Goal: Task Accomplishment & Management: Manage account settings

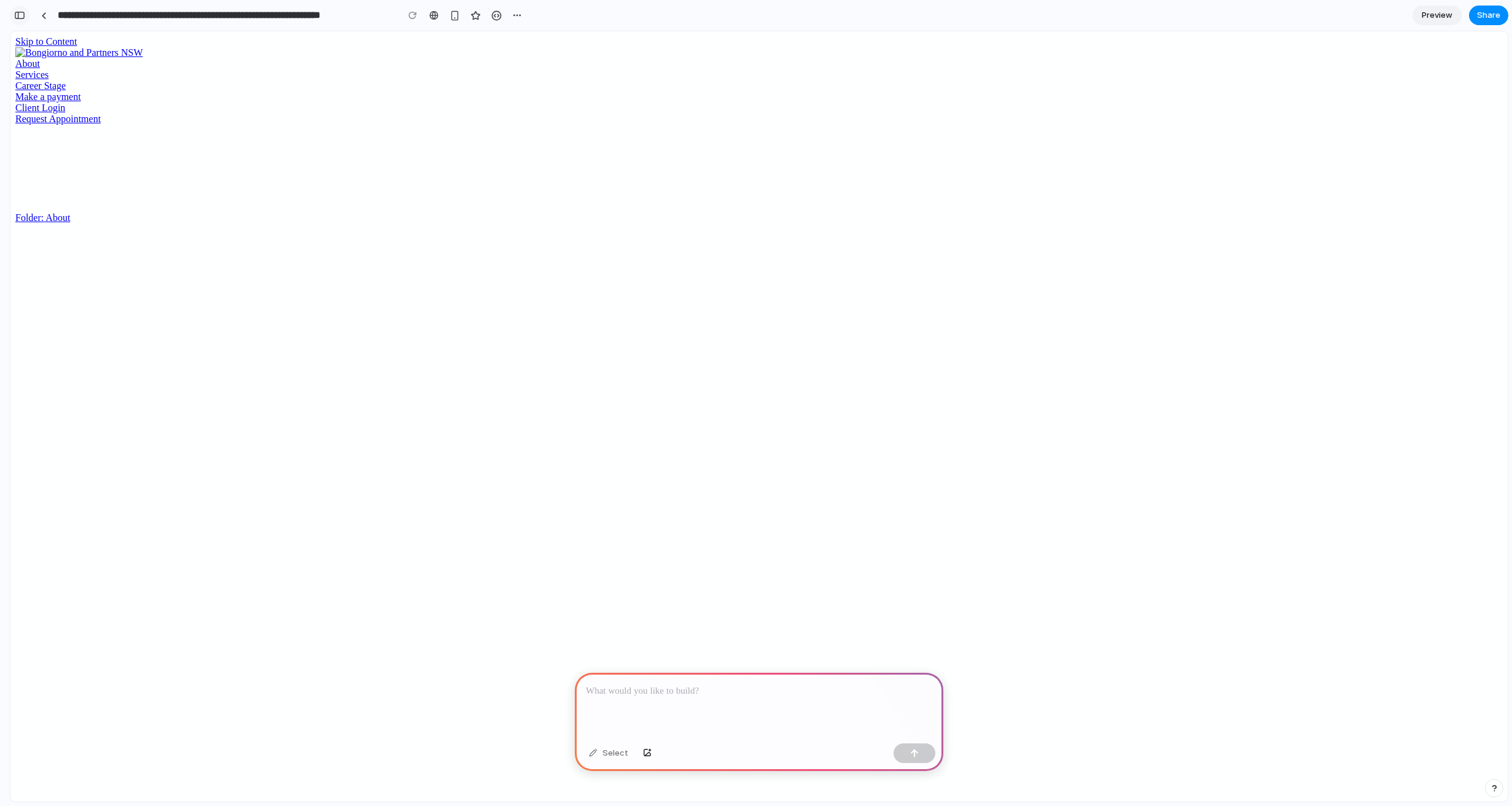
click at [17, 9] on button "button" at bounding box center [19, 15] width 20 height 20
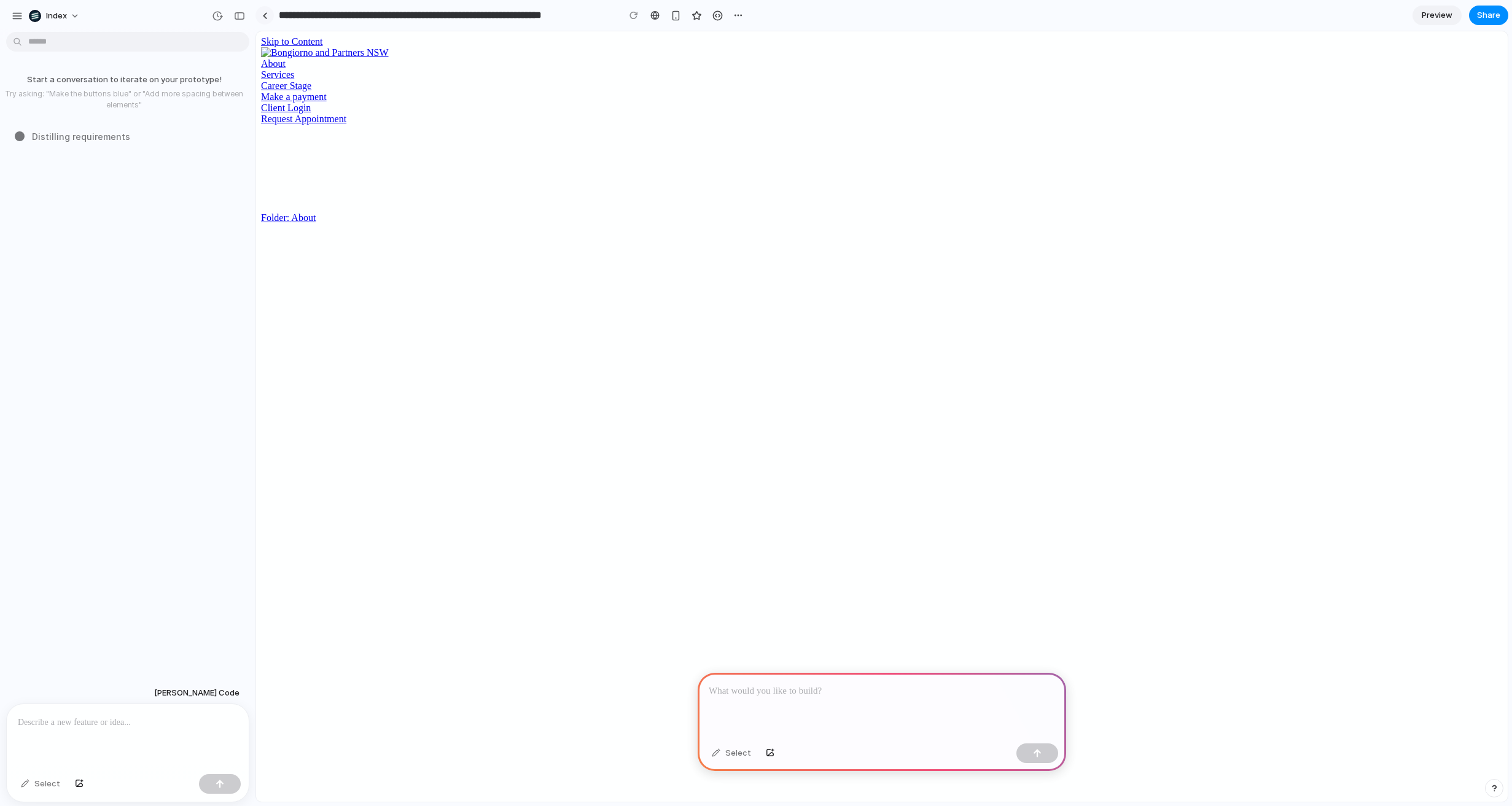
click at [263, 17] on div at bounding box center [265, 15] width 6 height 6
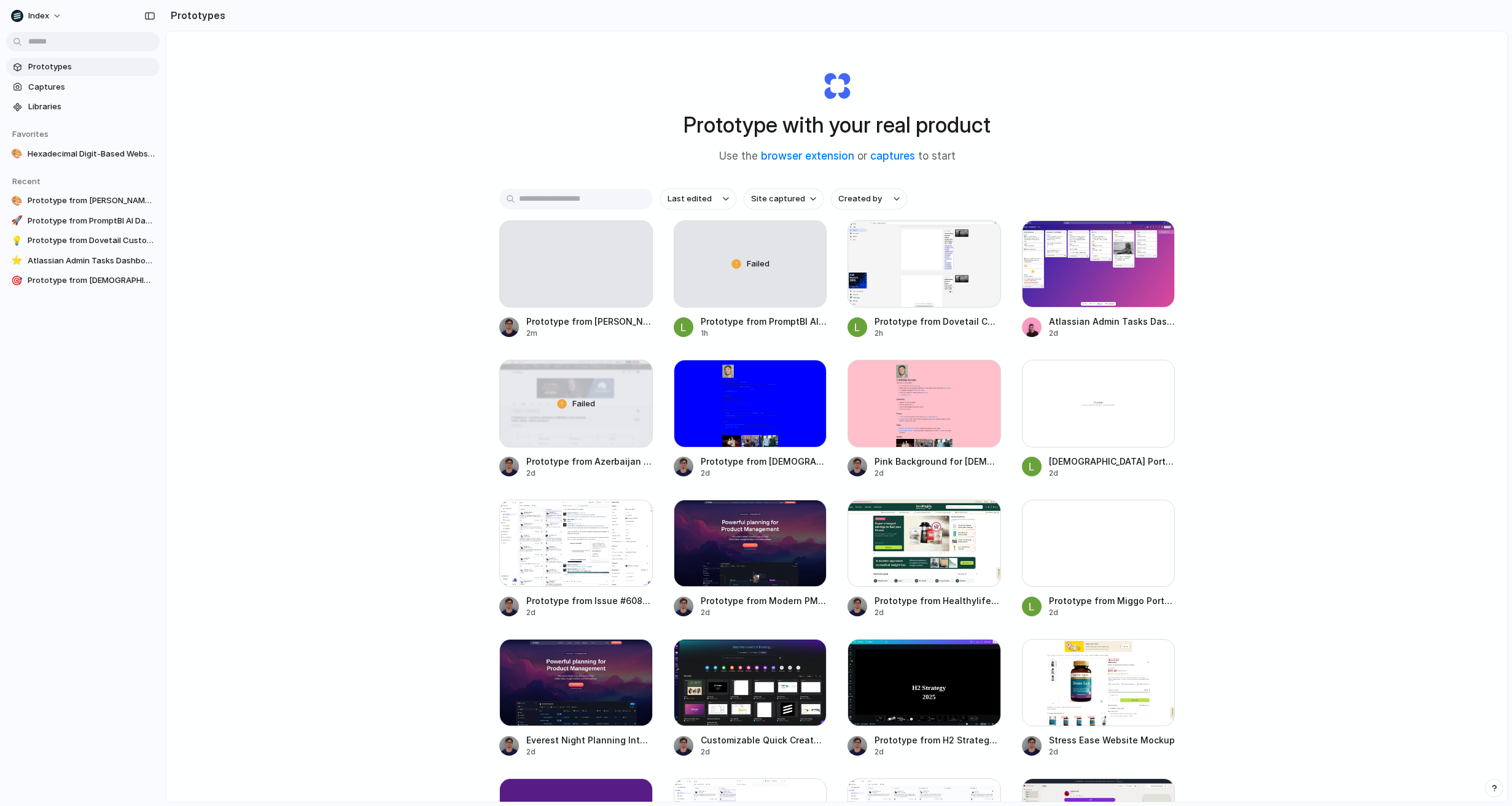
click at [263, 268] on div "Prototype with your real product Use the browser extension or captures to start…" at bounding box center [837, 449] width 1341 height 836
click at [575, 273] on div at bounding box center [576, 264] width 154 height 87
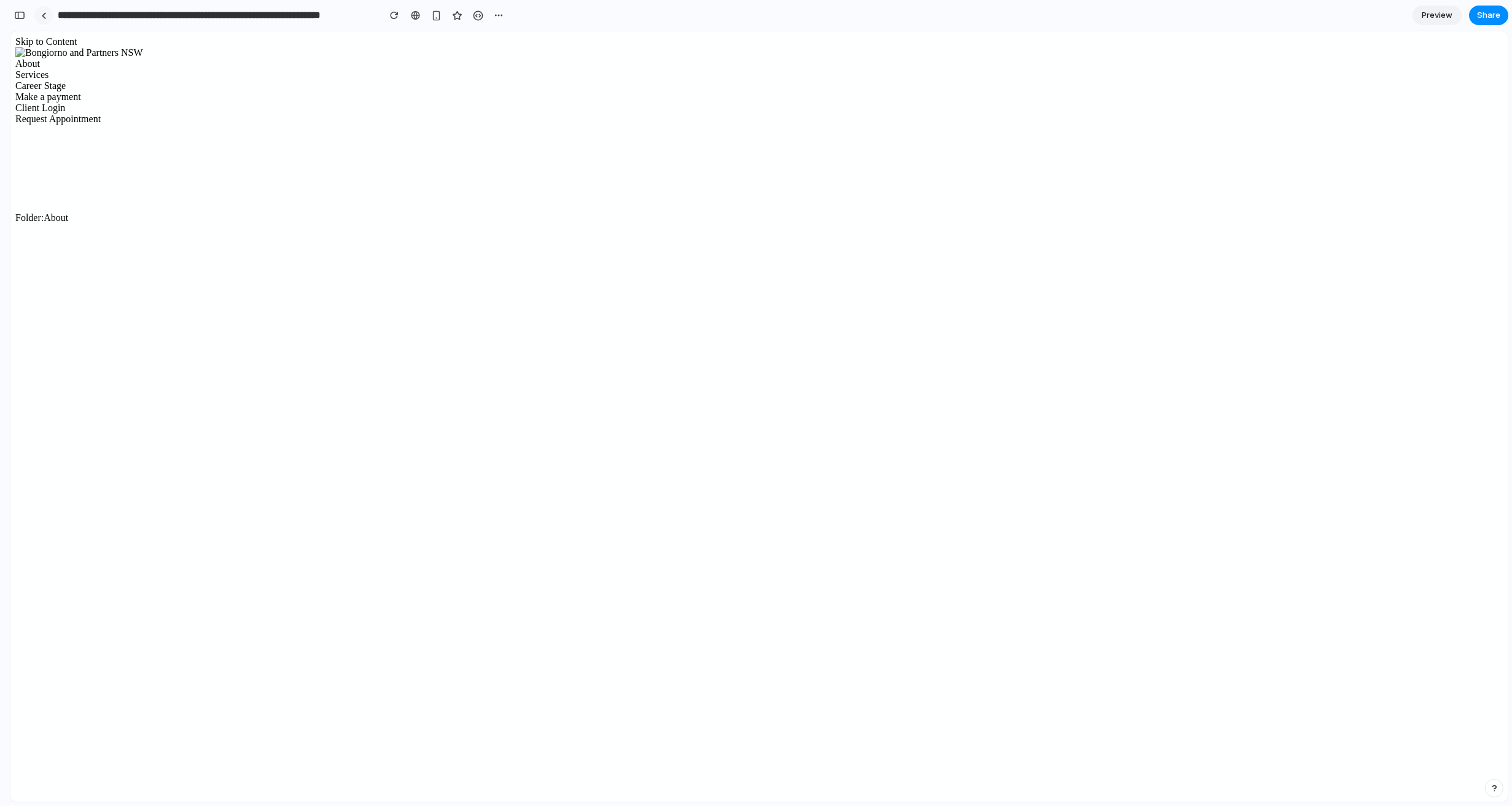
click at [42, 18] on div at bounding box center [44, 15] width 6 height 6
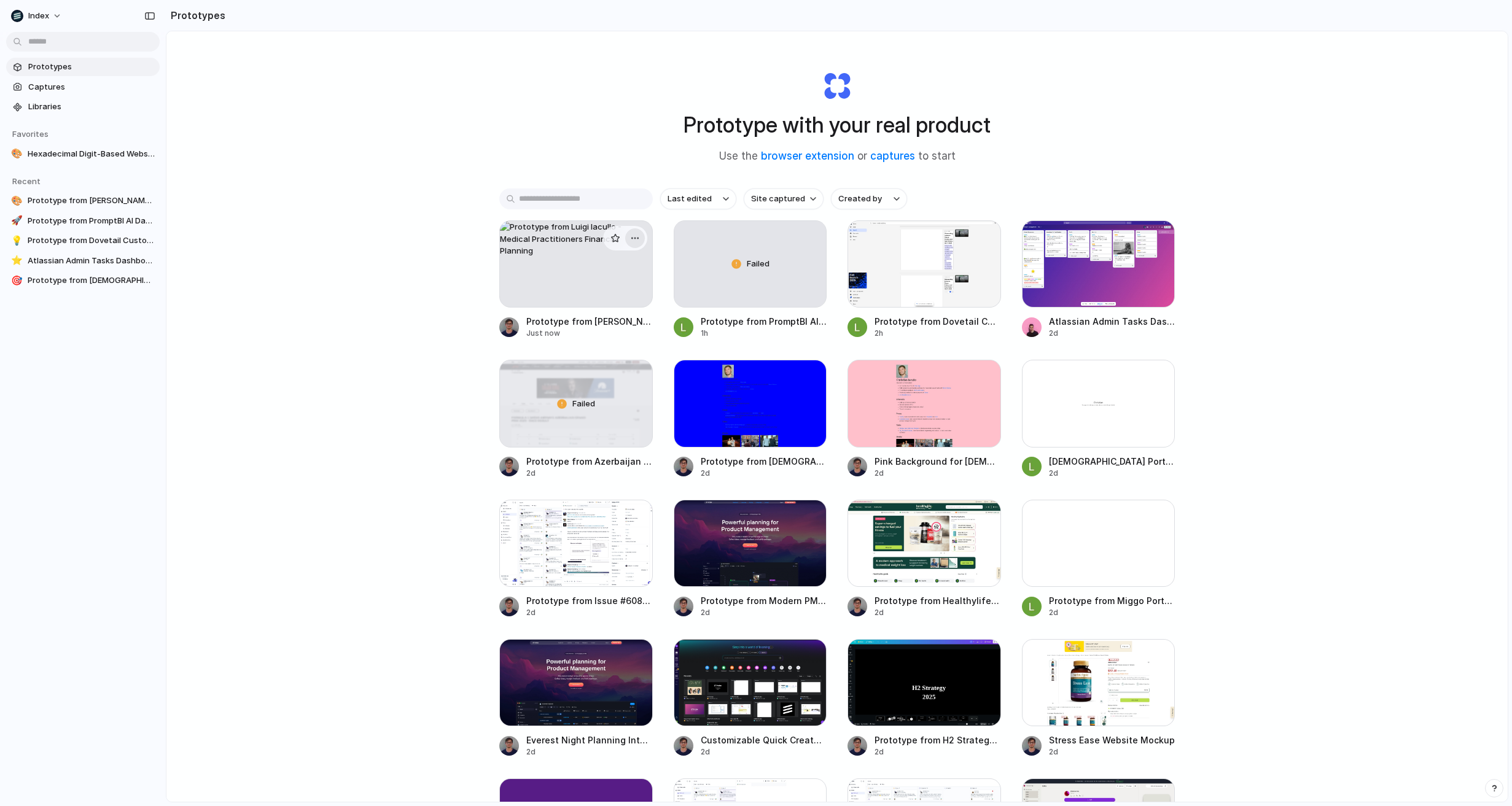
click at [639, 241] on div "button" at bounding box center [634, 238] width 10 height 10
click at [627, 331] on li "Delete" at bounding box center [600, 325] width 88 height 20
